Goal: Information Seeking & Learning: Learn about a topic

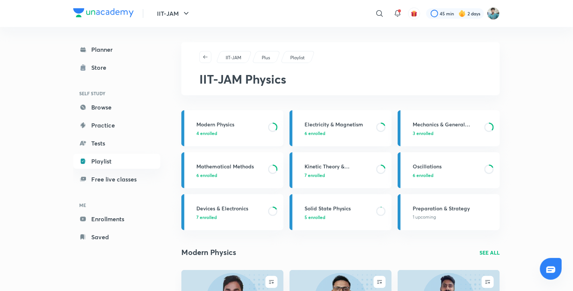
click at [227, 139] on link "Modern Physics 4 enrolled" at bounding box center [232, 128] width 102 height 36
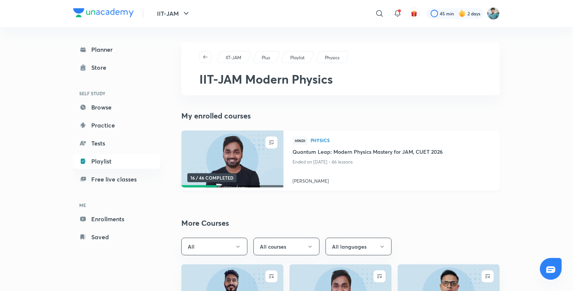
click at [239, 165] on img at bounding box center [232, 159] width 104 height 58
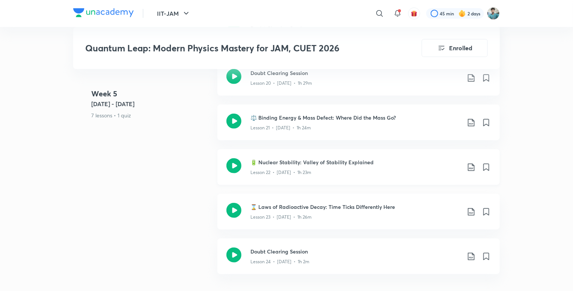
scroll to position [1617, 0]
click at [235, 163] on icon at bounding box center [233, 165] width 15 height 15
